Goal: Find specific page/section

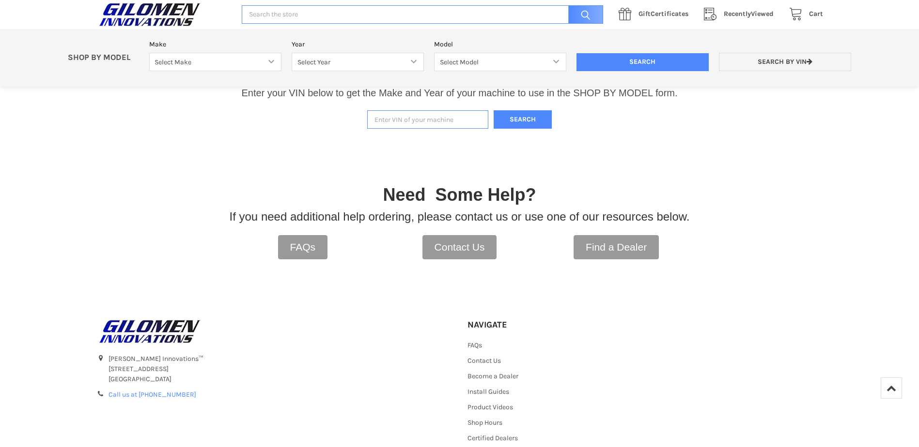
scroll to position [201, 0]
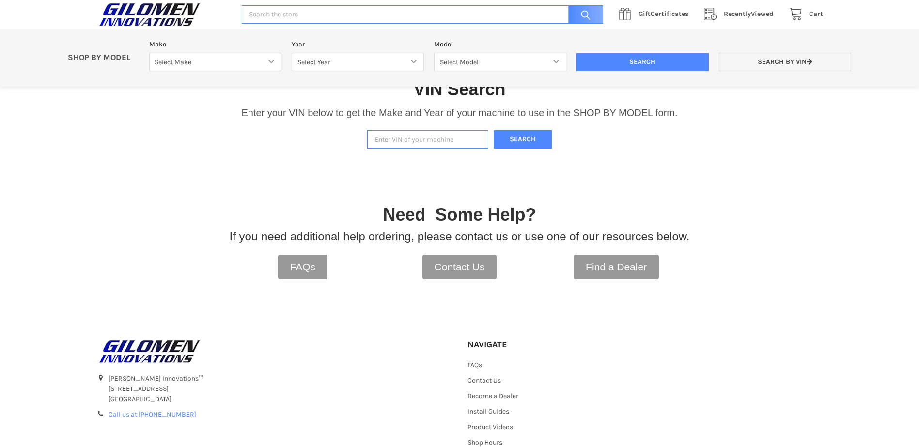
click at [437, 140] on input "Enter VIN of your machine" at bounding box center [427, 139] width 121 height 19
type input "3nsm4u573re014769"
click at [539, 145] on button "Search" at bounding box center [522, 139] width 58 height 19
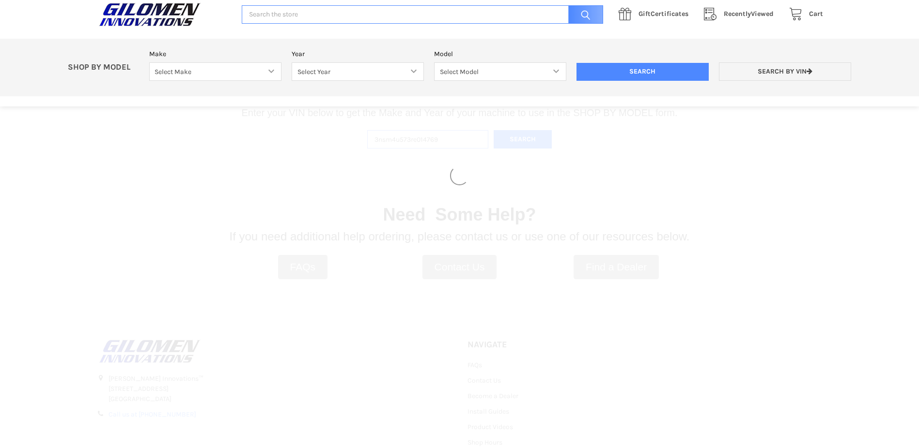
select select "316"
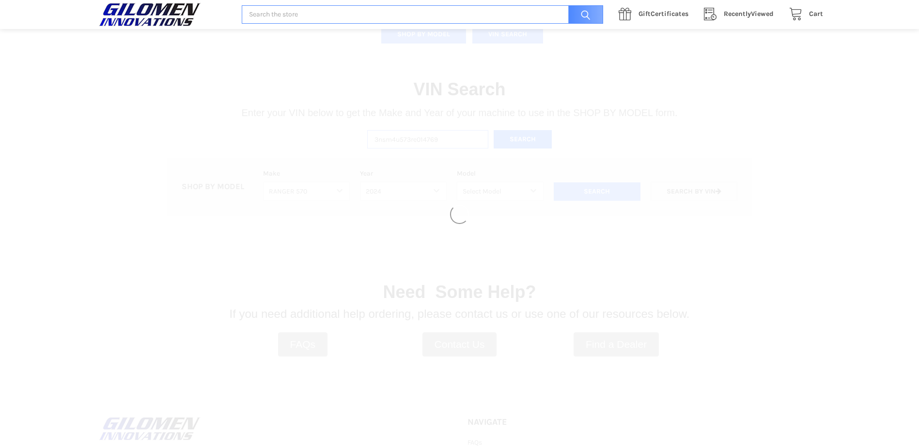
select select "623"
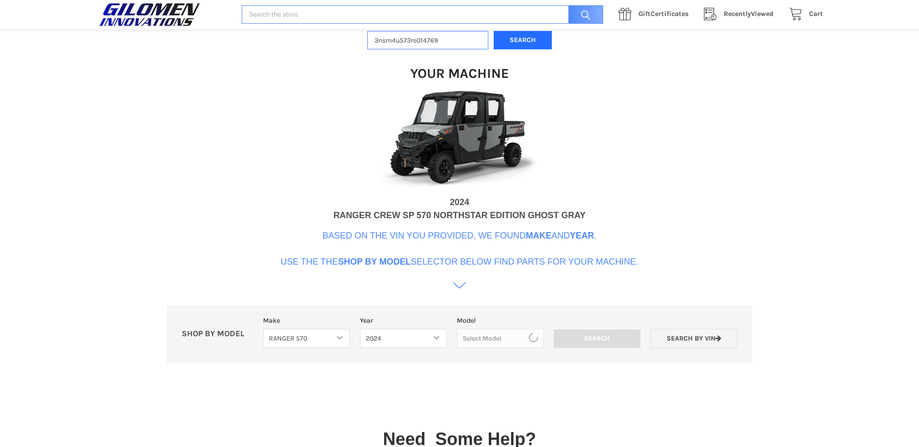
scroll to position [296, 0]
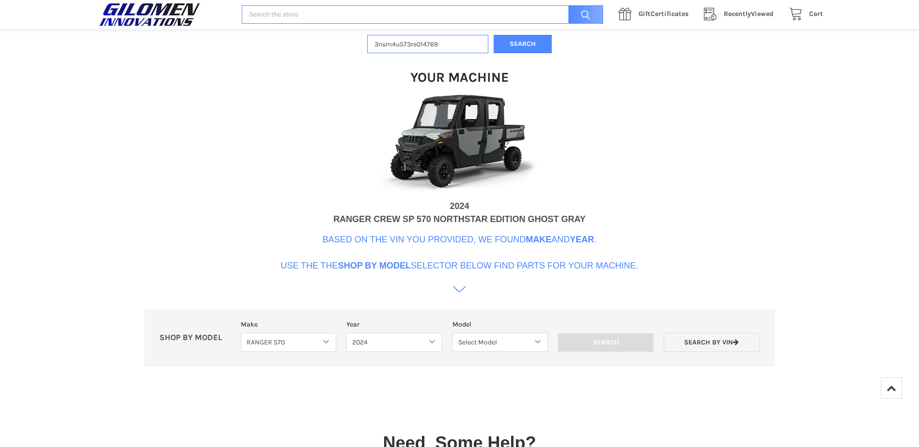
click at [471, 156] on img at bounding box center [460, 145] width 194 height 109
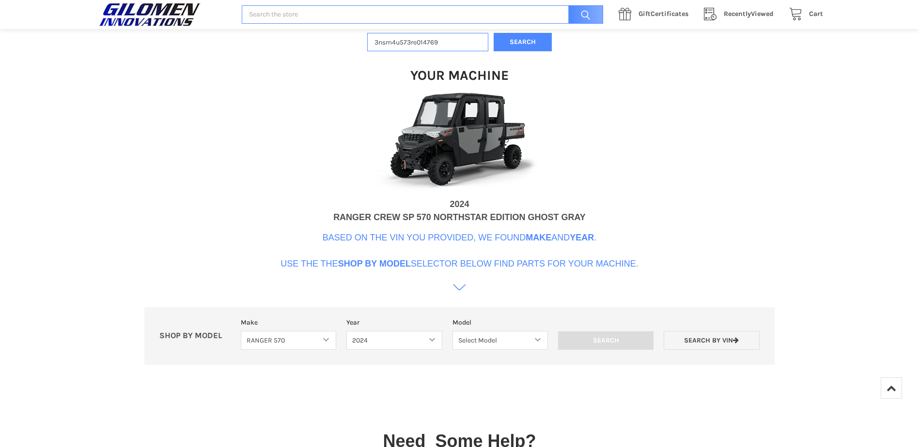
scroll to position [283, 0]
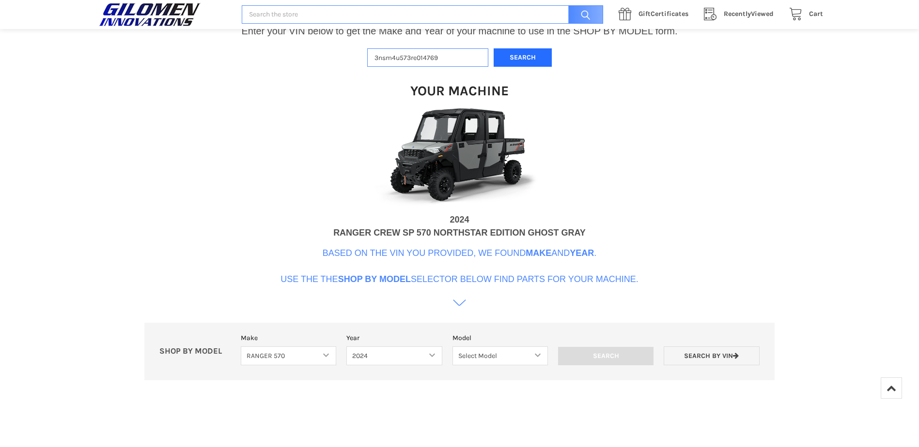
click at [531, 58] on button "Search" at bounding box center [522, 57] width 58 height 19
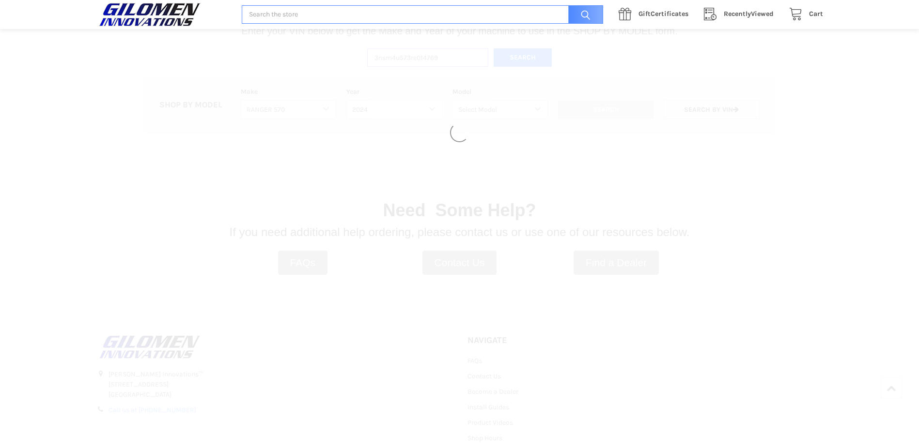
select select
select select "316"
select select "623"
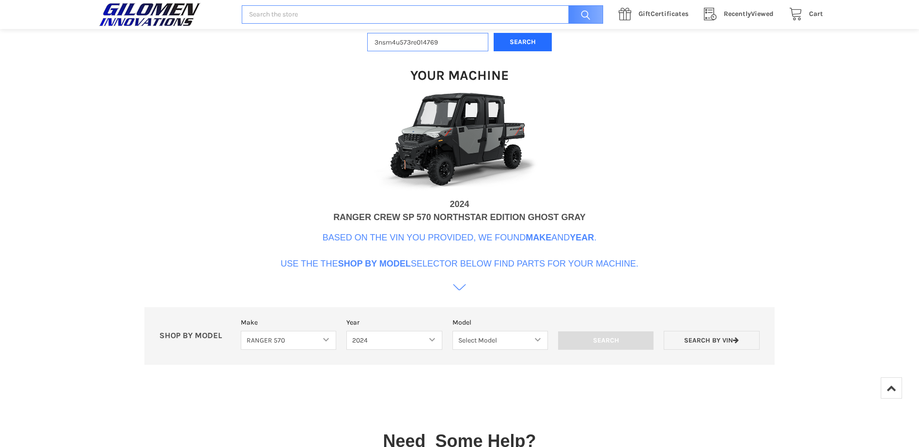
scroll to position [296, 0]
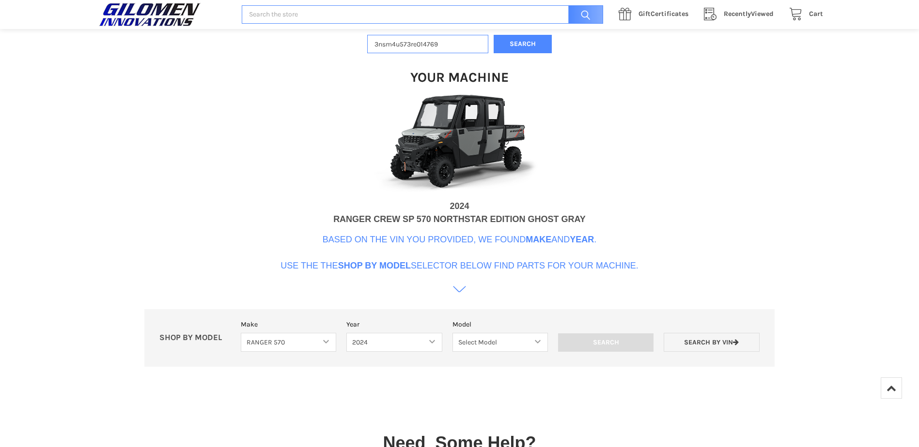
click at [458, 292] on icon at bounding box center [459, 289] width 13 height 13
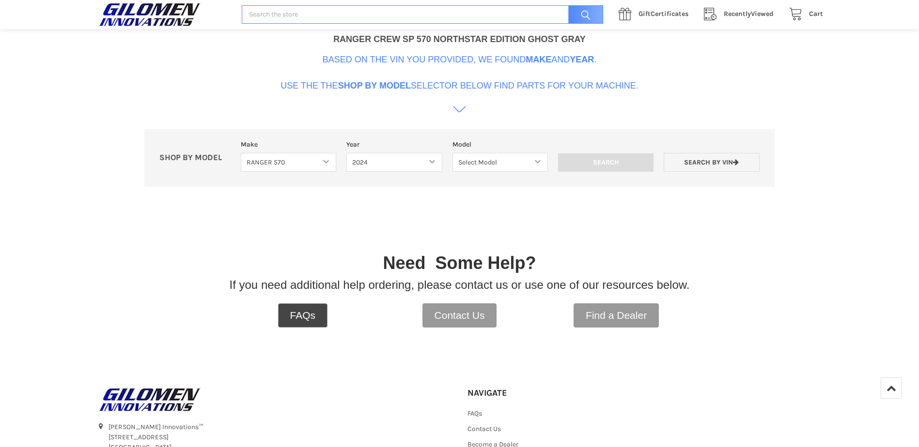
click at [290, 312] on link "FAQs" at bounding box center [303, 316] width 50 height 24
